Goal: Find specific page/section: Find specific page/section

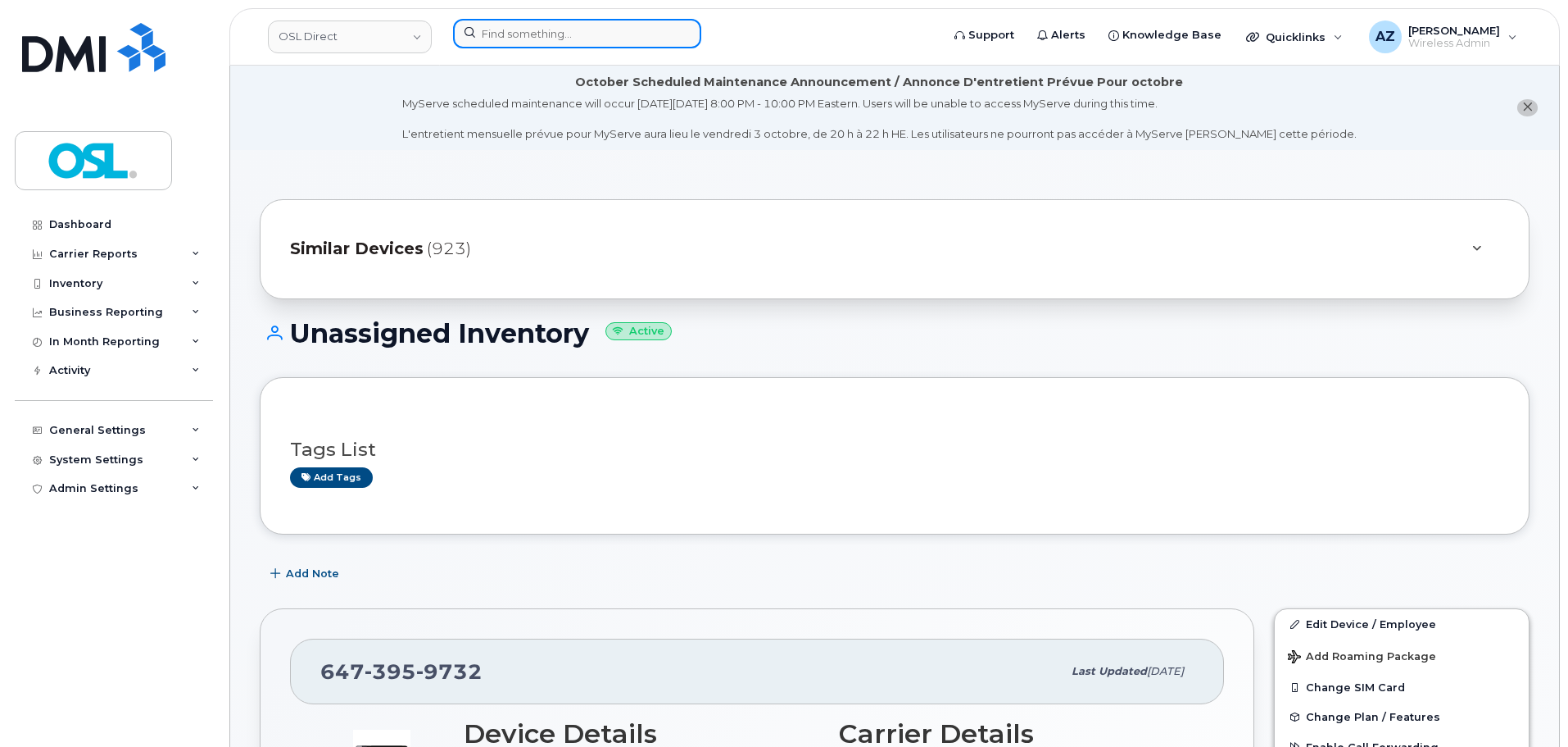
click at [597, 27] on input at bounding box center [577, 34] width 248 height 30
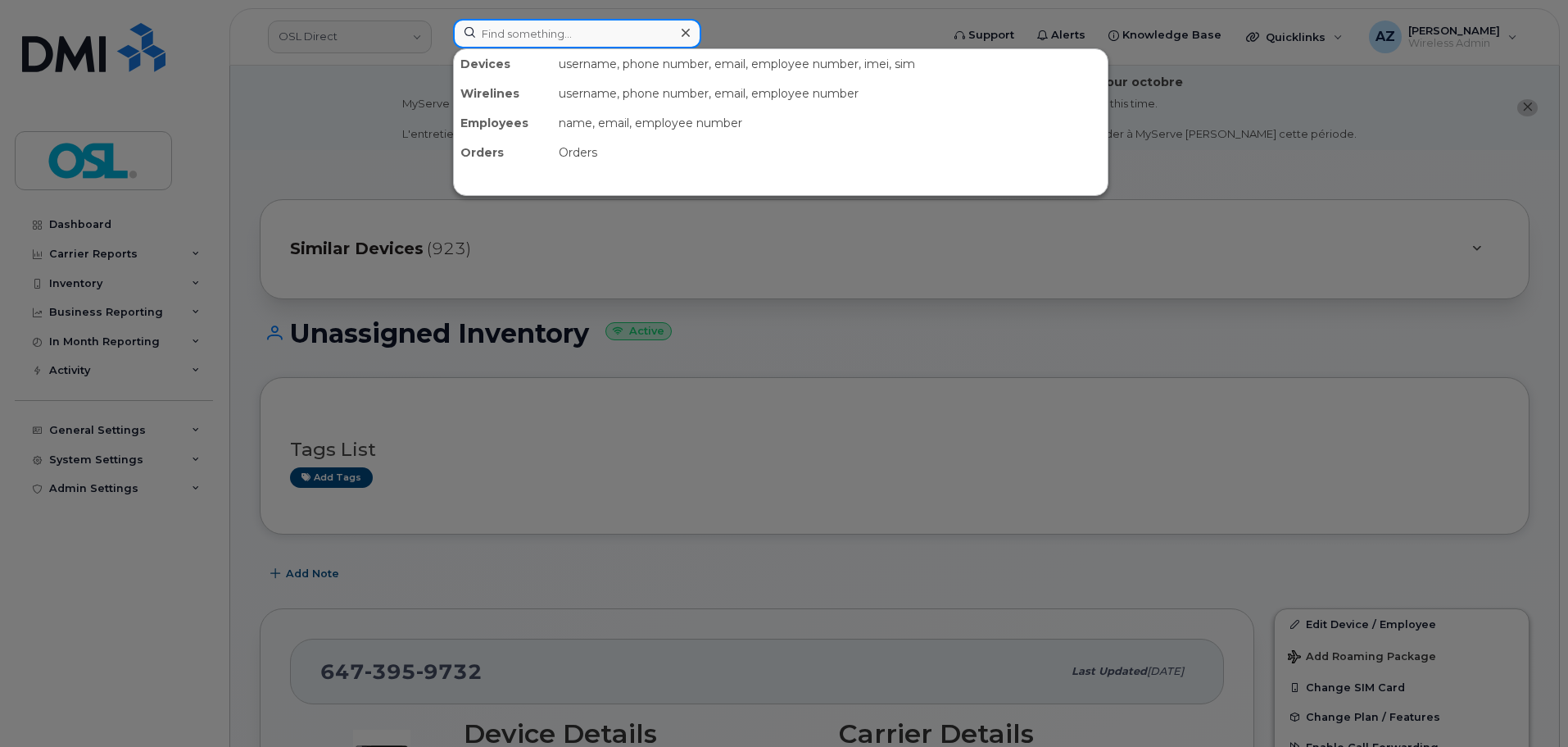
paste input "6472244928"
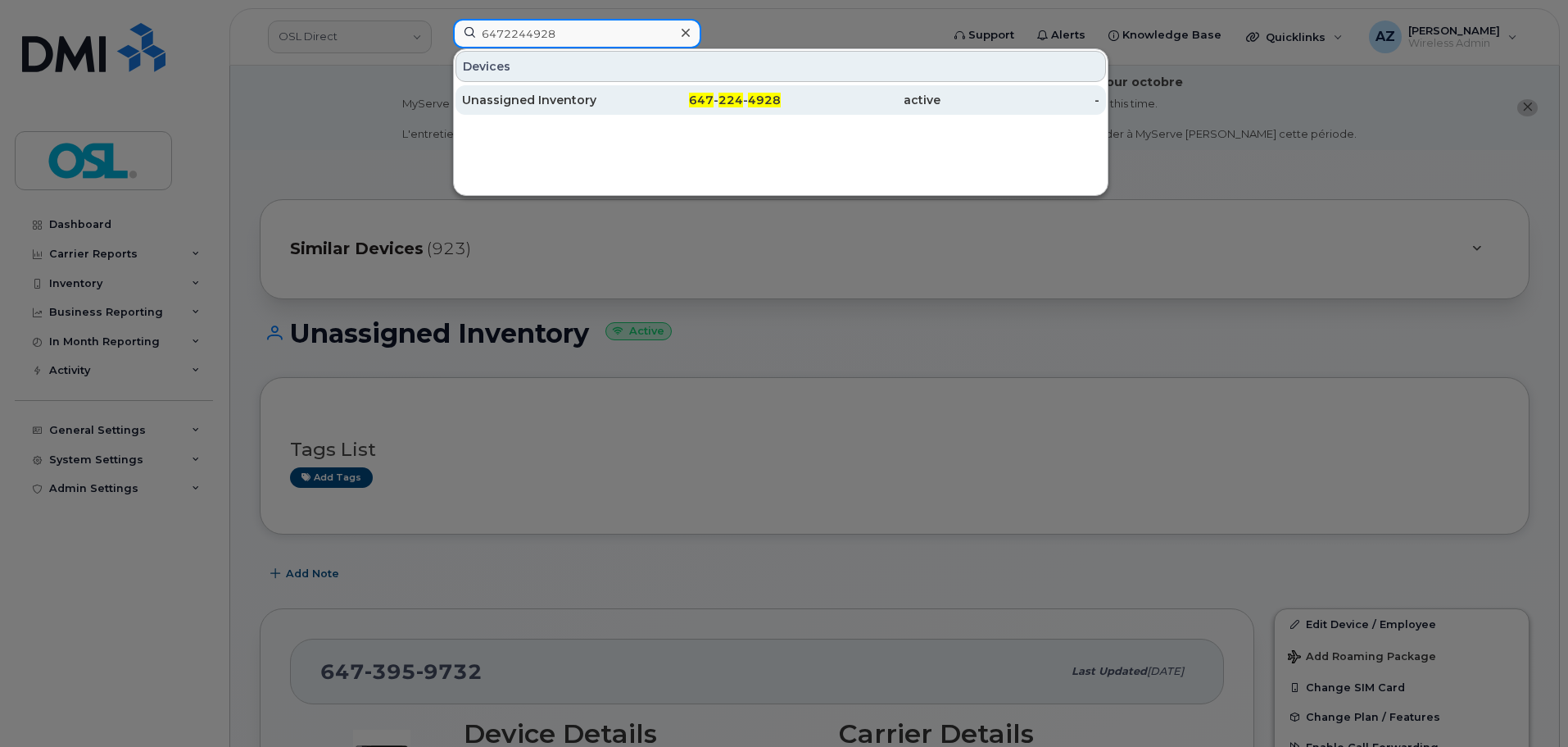
type input "6472244928"
click at [584, 99] on div "Unassigned Inventory" at bounding box center [542, 100] width 160 height 17
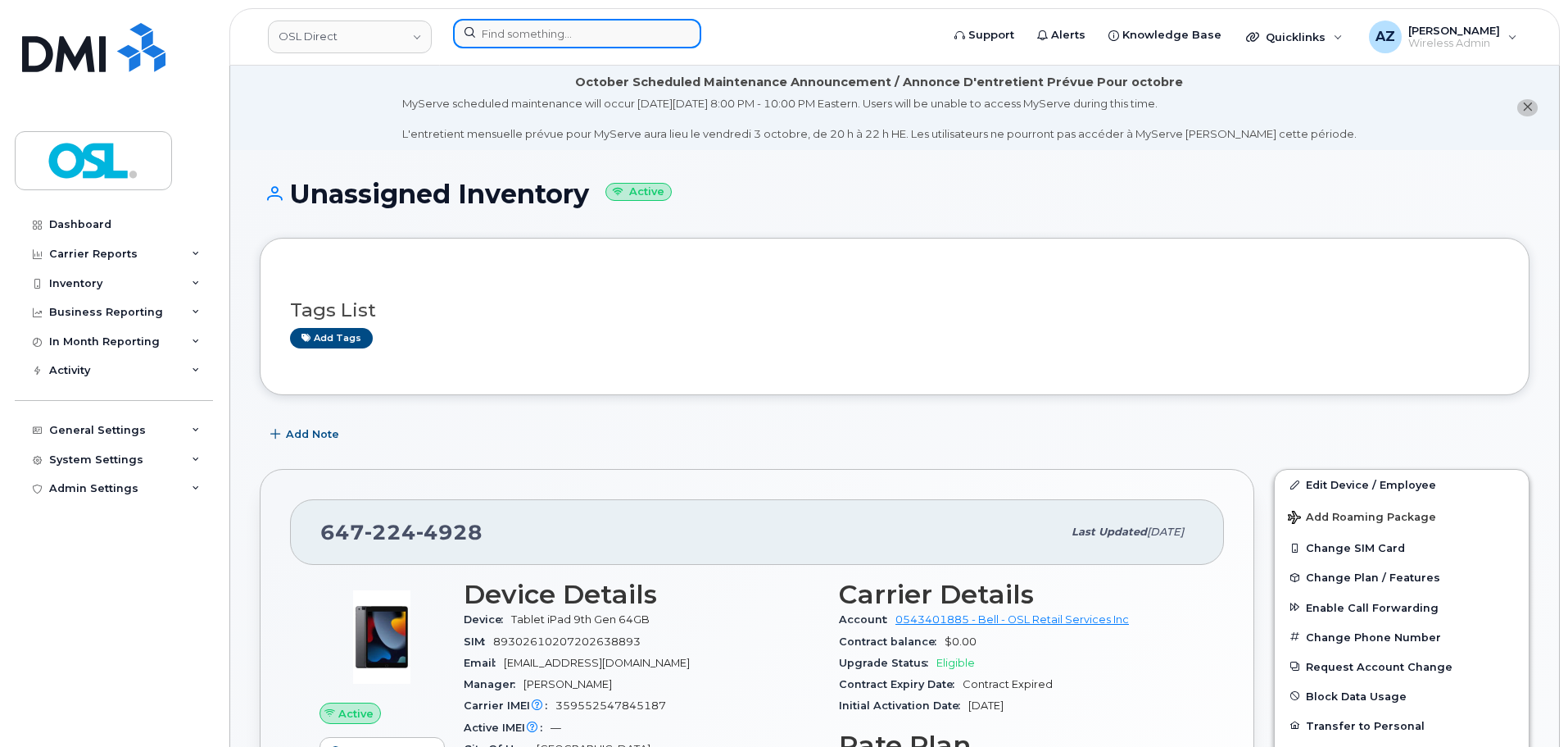
click at [611, 43] on input at bounding box center [577, 34] width 248 height 30
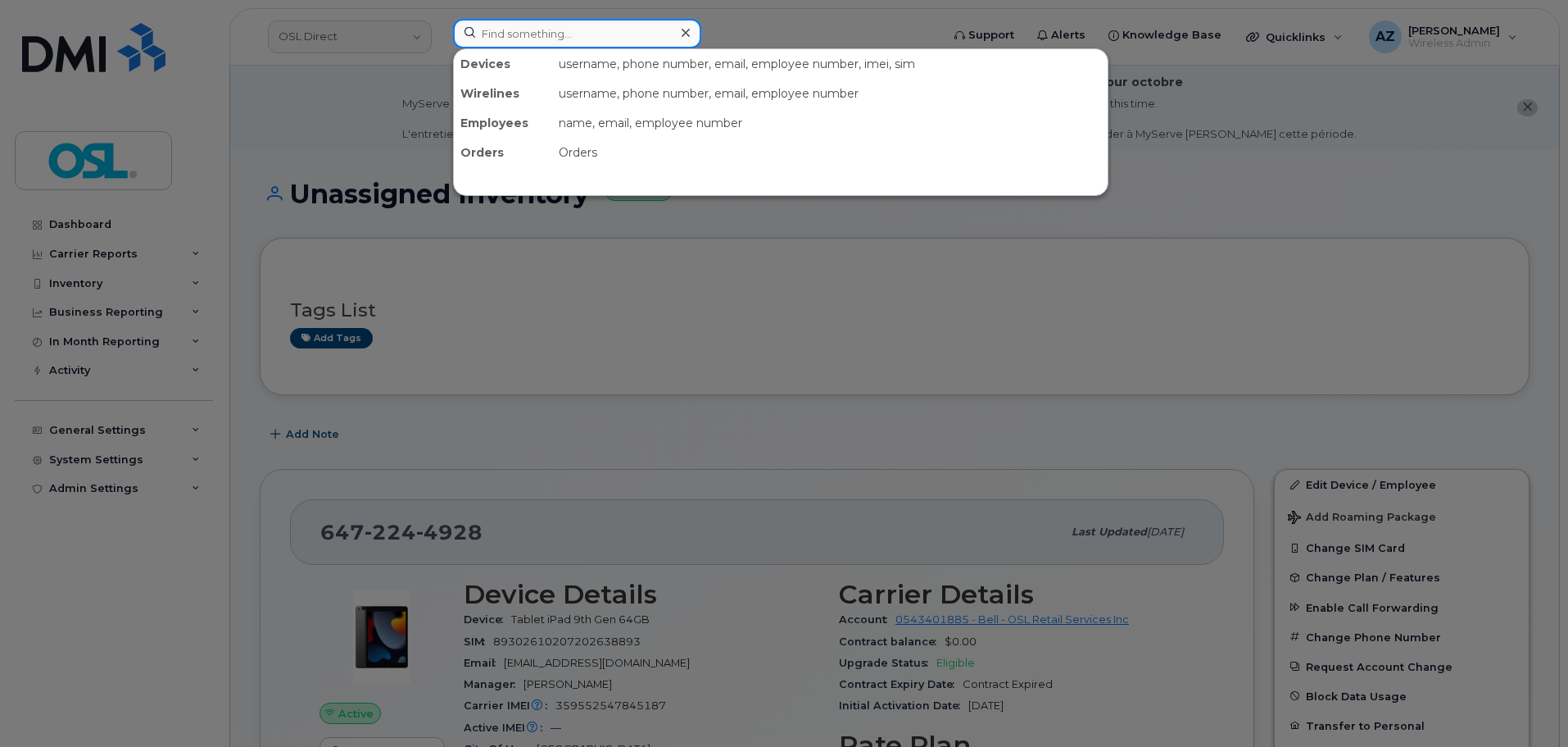
paste input "4383341340"
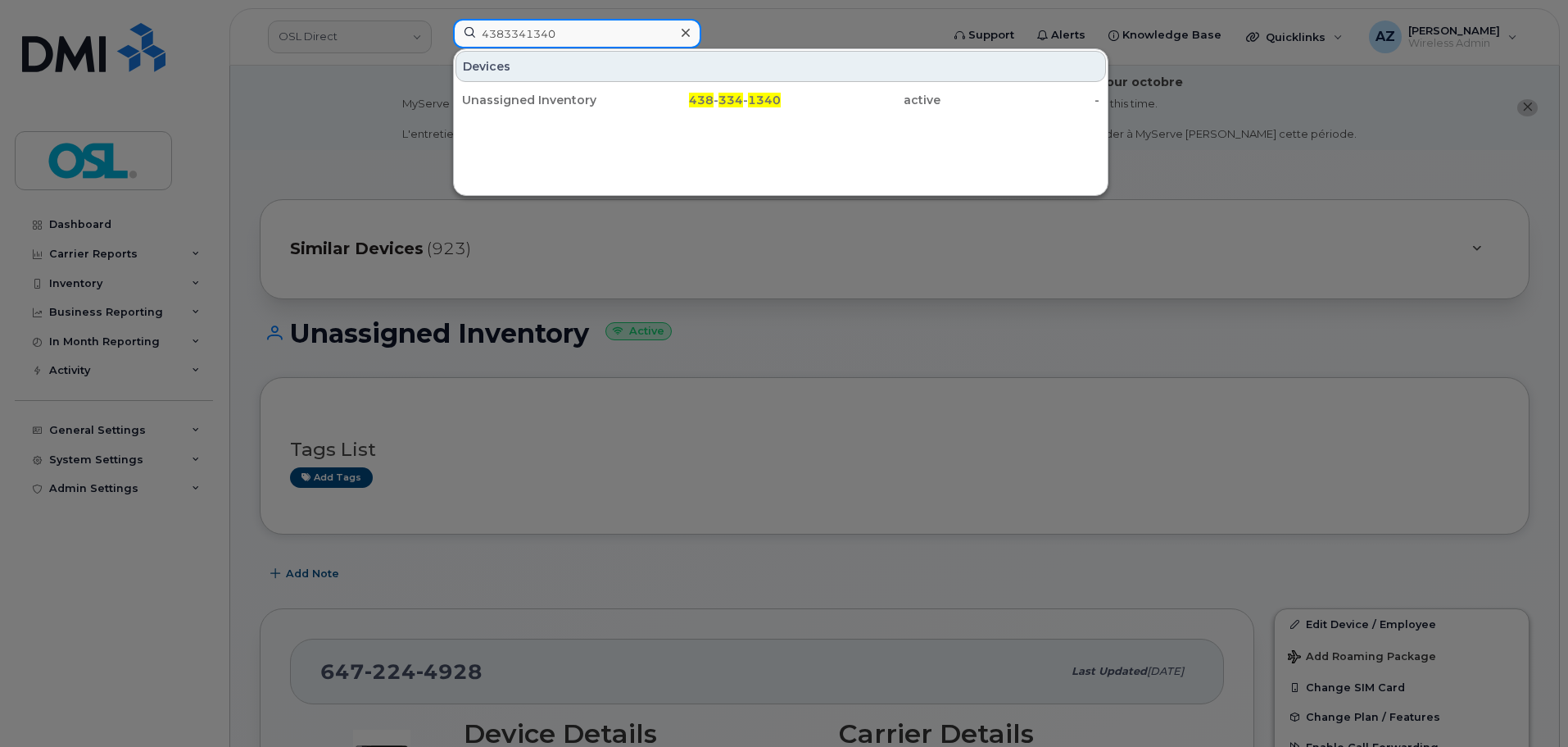
click at [589, 36] on input "4383341340" at bounding box center [577, 34] width 248 height 30
paste input "6132032475"
click at [573, 31] on input "6132032475" at bounding box center [577, 34] width 248 height 30
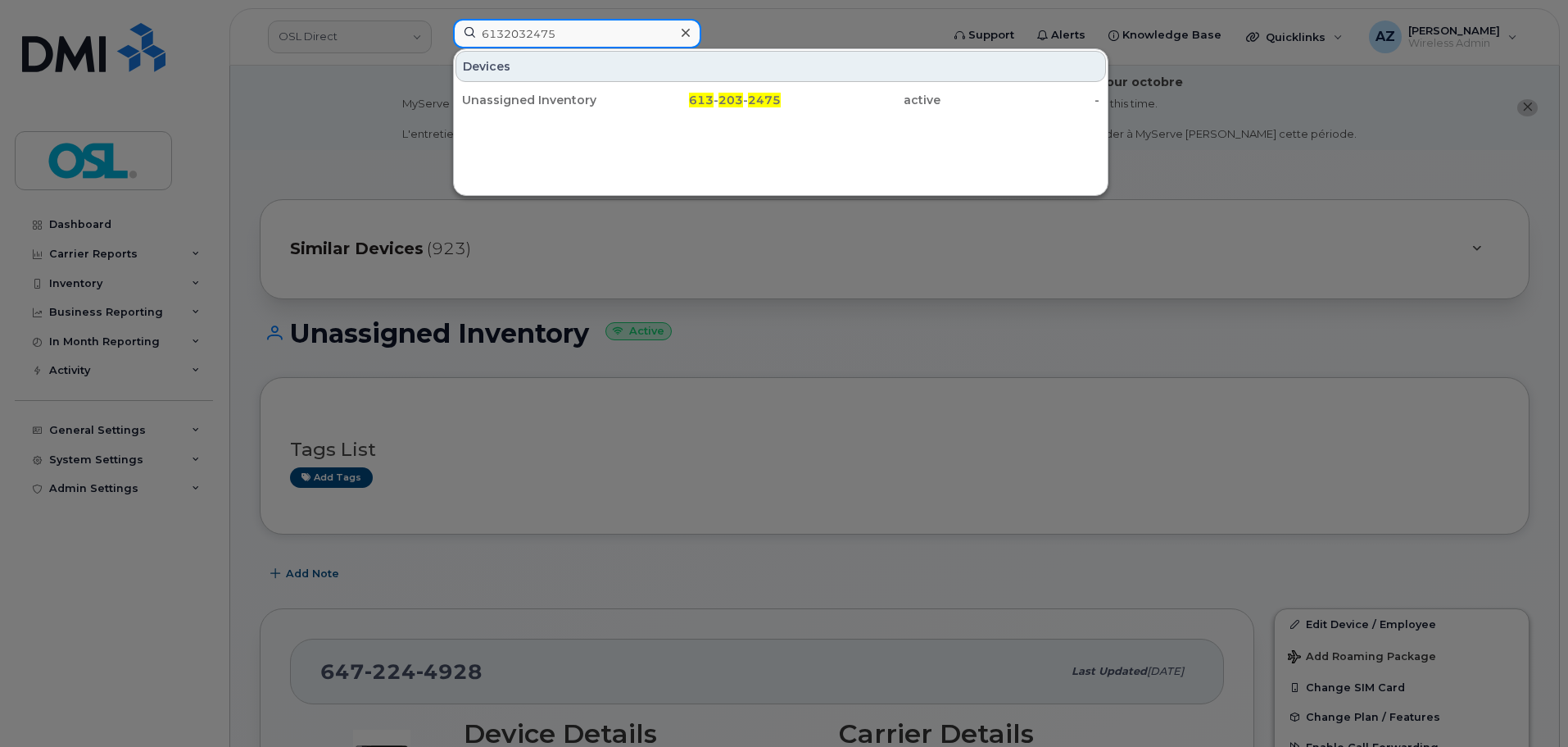
paste input "4164343108"
type input "4164343108"
